Goal: Information Seeking & Learning: Learn about a topic

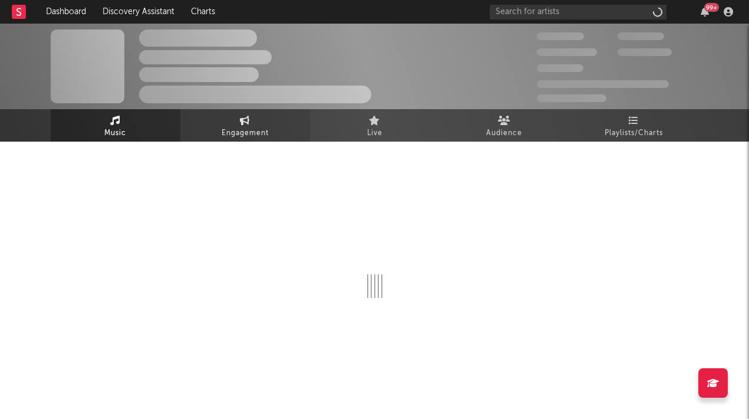
click at [249, 129] on span "Engagement" at bounding box center [245, 133] width 47 height 14
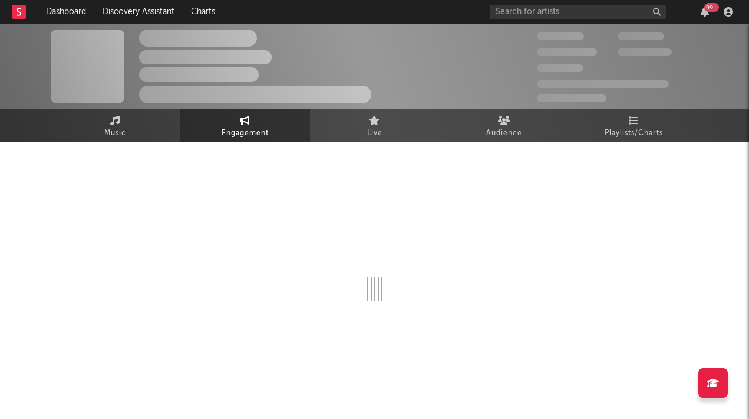
select select "1w"
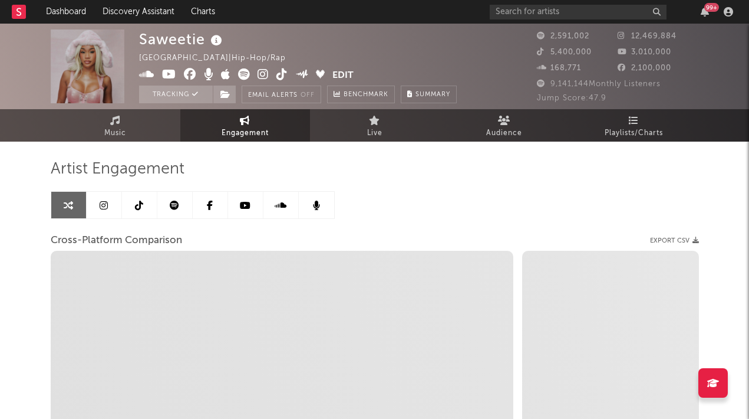
select select "1m"
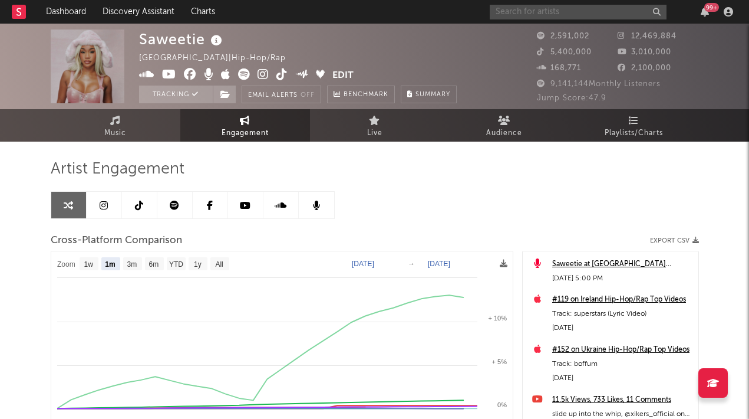
click at [560, 13] on input "text" at bounding box center [578, 12] width 177 height 15
click at [582, 11] on input "[GEOGRAPHIC_DATA]" at bounding box center [578, 12] width 177 height 15
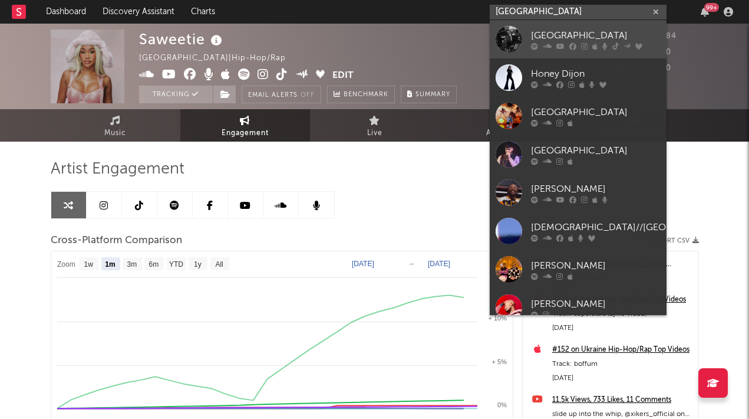
type input "[GEOGRAPHIC_DATA]"
click at [561, 33] on div "[GEOGRAPHIC_DATA]" at bounding box center [596, 35] width 130 height 14
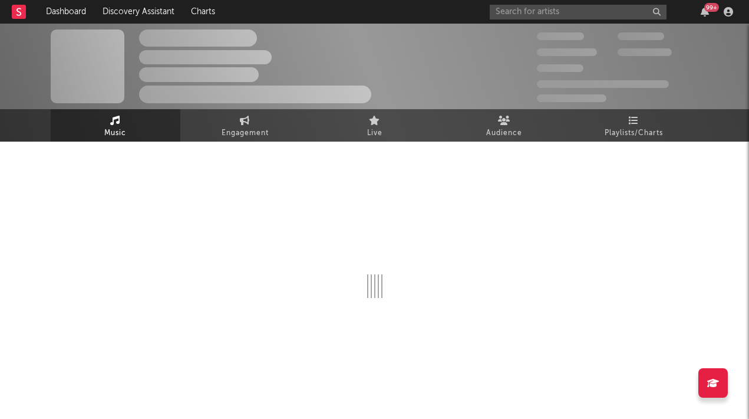
select select "6m"
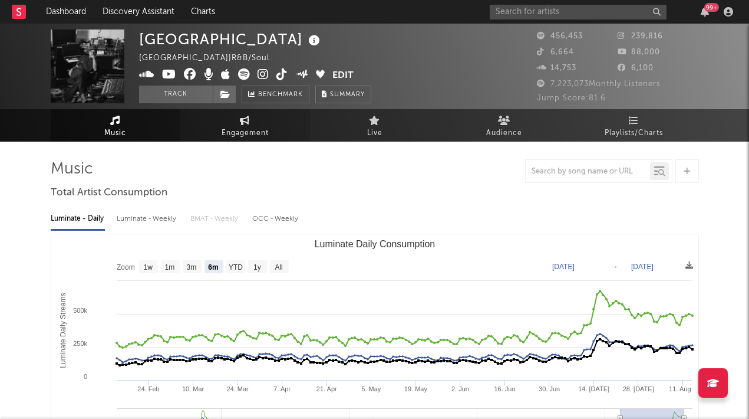
click at [238, 129] on span "Engagement" at bounding box center [245, 133] width 47 height 14
select select "1w"
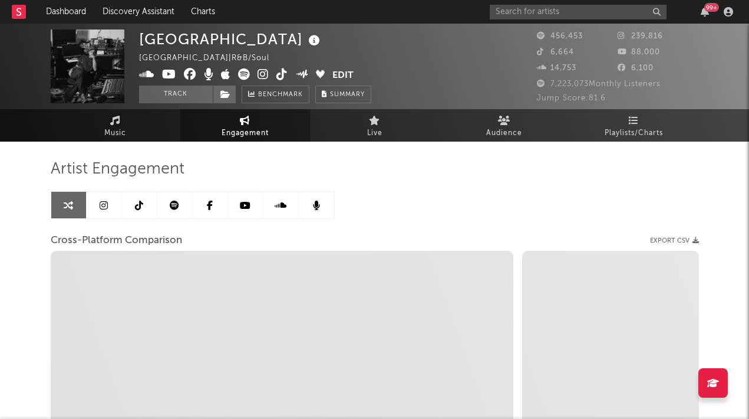
click at [102, 206] on icon at bounding box center [104, 204] width 8 height 9
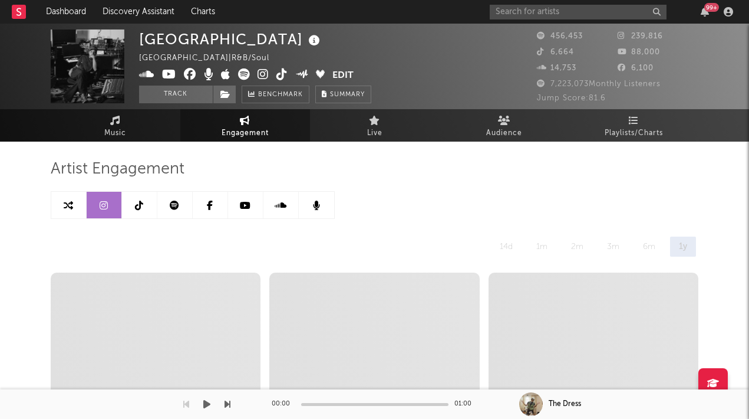
select select "6m"
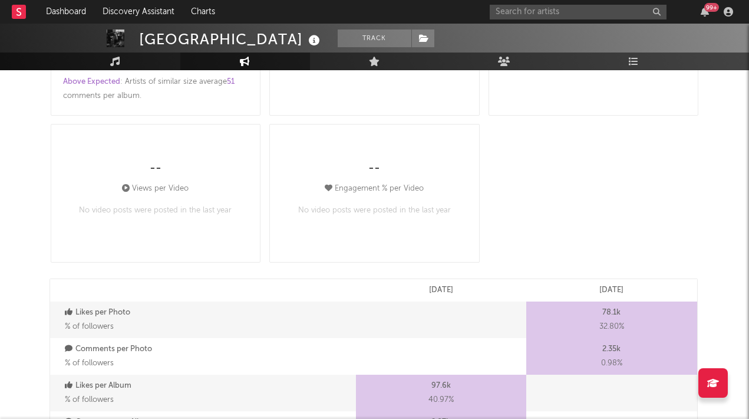
scroll to position [413, 0]
